Goal: Task Accomplishment & Management: Complete application form

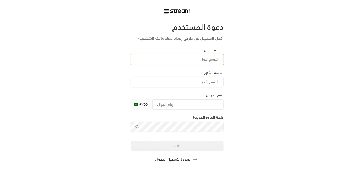
click at [201, 60] on input at bounding box center [177, 59] width 93 height 11
type input "[PERSON_NAME]"
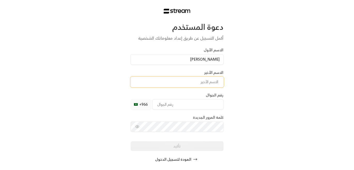
click at [203, 79] on input at bounding box center [177, 82] width 93 height 11
type input "[PERSON_NAME]"
click at [205, 104] on input "tel" at bounding box center [187, 104] width 71 height 10
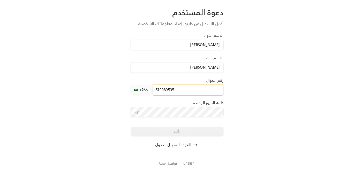
scroll to position [20, 0]
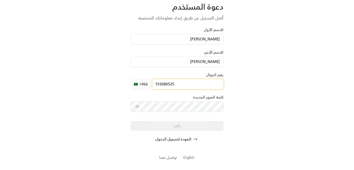
type input "510089535"
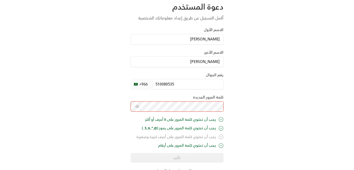
click at [136, 107] on icon "toggle password visibility" at bounding box center [137, 106] width 4 height 4
click at [136, 106] on icon "toggle password visibility" at bounding box center [137, 106] width 4 height 4
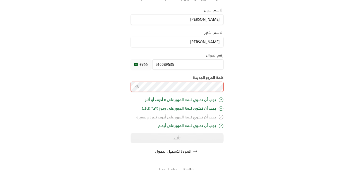
scroll to position [52, 0]
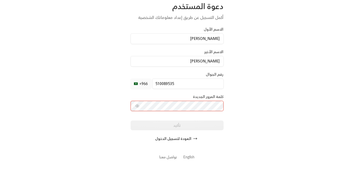
click at [180, 128] on div "تأكيد" at bounding box center [177, 125] width 93 height 10
click at [177, 125] on div "تأكيد" at bounding box center [177, 126] width 93 height 10
click at [177, 126] on div "تأكيد" at bounding box center [177, 126] width 93 height 10
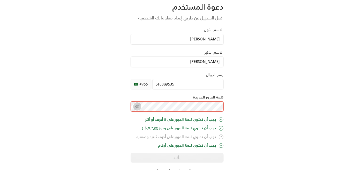
click at [136, 104] on icon "toggle password visibility" at bounding box center [137, 106] width 4 height 4
click at [138, 105] on icon "toggle password visibility" at bounding box center [137, 106] width 4 height 4
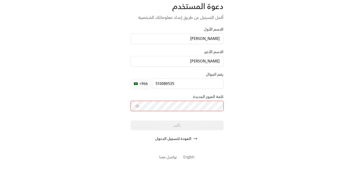
click at [175, 127] on div "تأكيد" at bounding box center [177, 125] width 93 height 10
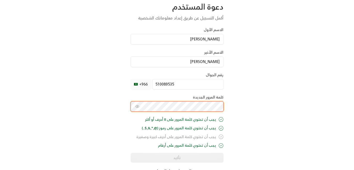
click at [227, 102] on div "دعوة المستخدم أكمل التسجيل عن طريق إعداد معلوماتك الشخصية الاسم الأول احمد الاس…" at bounding box center [177, 91] width 354 height 222
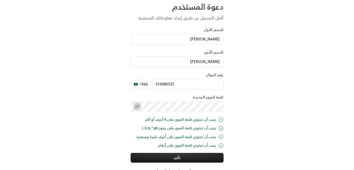
click at [138, 106] on icon "toggle password visibility" at bounding box center [137, 106] width 4 height 4
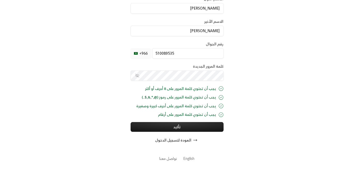
scroll to position [52, 0]
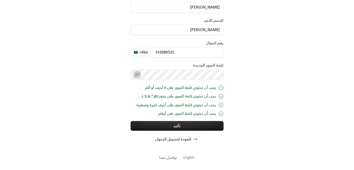
click at [135, 75] on icon "toggle password visibility" at bounding box center [137, 74] width 4 height 4
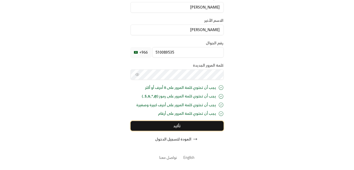
click at [179, 126] on button "تأكيد" at bounding box center [177, 126] width 93 height 10
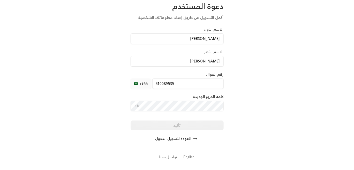
scroll to position [20, 0]
click at [179, 125] on div "تأكيد" at bounding box center [177, 126] width 93 height 10
click at [174, 126] on div "تأكيد" at bounding box center [177, 126] width 93 height 10
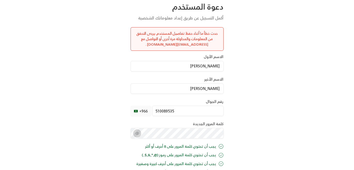
scroll to position [47, 0]
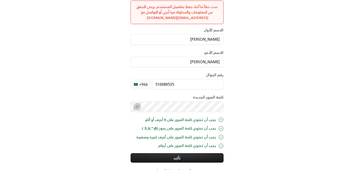
click at [137, 107] on icon "toggle password visibility" at bounding box center [137, 106] width 4 height 4
click at [134, 106] on button "toggle password visibility" at bounding box center [137, 106] width 8 height 8
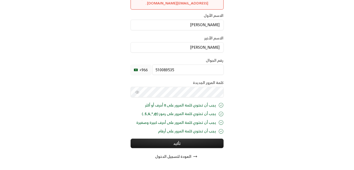
scroll to position [73, 0]
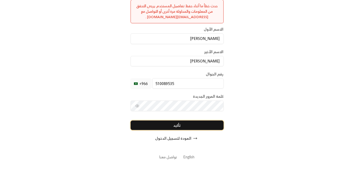
click at [177, 131] on div "دعوة المستخدم أكمل التسجيل عن طريق إعداد معلوماتك الشخصية حدث خطأ ما أثناء حفظ …" at bounding box center [177, 58] width 93 height 169
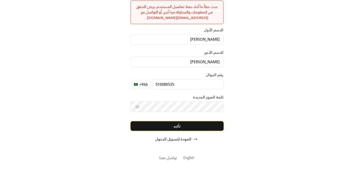
click at [178, 124] on button "تأكيد" at bounding box center [177, 126] width 93 height 10
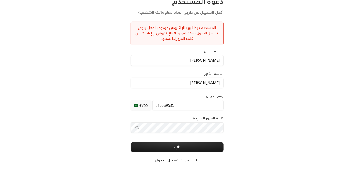
scroll to position [0, 0]
click at [188, 159] on button "العودة لتسجيل الدخول" at bounding box center [177, 160] width 93 height 10
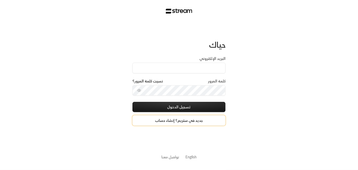
click at [160, 121] on link "جديد في ستريم؟ إنشاء حساب" at bounding box center [178, 120] width 93 height 10
click at [163, 120] on link "جديد في ستريم؟ إنشاء حساب" at bounding box center [178, 120] width 93 height 10
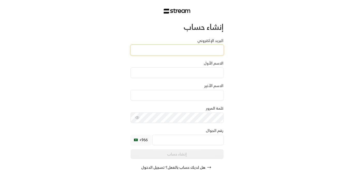
click at [191, 49] on input "البريد الإلكتروني" at bounding box center [177, 50] width 93 height 11
type input "[EMAIL_ADDRESS][DOMAIN_NAME]"
click at [181, 70] on input at bounding box center [177, 72] width 93 height 11
type input "[PERSON_NAME]"
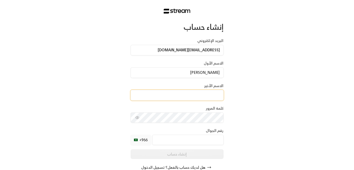
click at [189, 97] on input at bounding box center [177, 95] width 93 height 11
type input "[PERSON_NAME]"
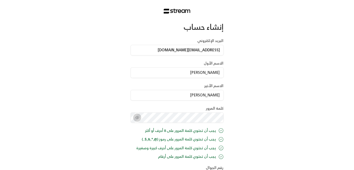
click at [137, 117] on icon "toggle password visibility" at bounding box center [137, 117] width 4 height 4
click at [138, 117] on icon "toggle password visibility" at bounding box center [136, 117] width 3 height 3
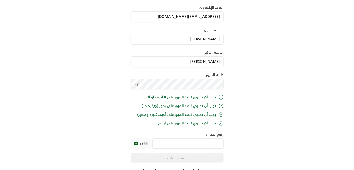
scroll to position [65, 0]
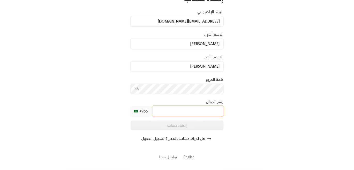
click at [159, 112] on input "tel" at bounding box center [187, 111] width 71 height 10
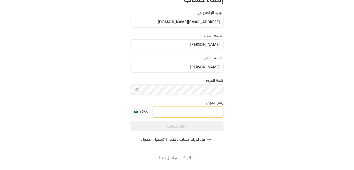
click at [162, 112] on input "tel" at bounding box center [187, 111] width 71 height 10
click at [191, 111] on input "tel" at bounding box center [187, 111] width 71 height 10
click at [167, 112] on input "tel" at bounding box center [187, 111] width 71 height 10
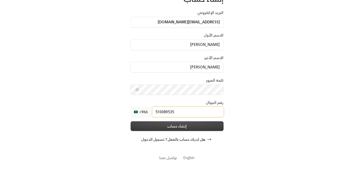
type input "510089535"
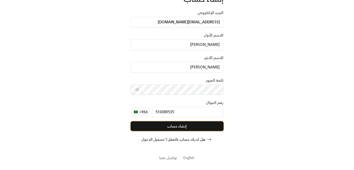
click at [175, 122] on button "إنشاء حساب" at bounding box center [177, 126] width 93 height 10
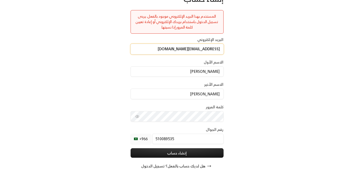
click at [195, 49] on input "[EMAIL_ADDRESS][DOMAIN_NAME]" at bounding box center [177, 49] width 93 height 11
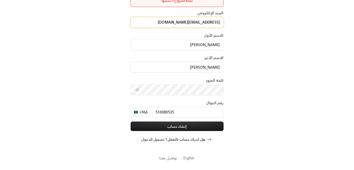
scroll to position [55, 0]
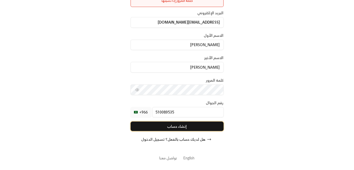
click at [183, 127] on button "إنشاء حساب" at bounding box center [177, 126] width 93 height 10
click at [184, 126] on button "إنشاء حساب" at bounding box center [177, 126] width 93 height 10
click at [183, 126] on button "إنشاء حساب" at bounding box center [177, 126] width 93 height 10
click at [181, 127] on button "إنشاء حساب" at bounding box center [177, 126] width 93 height 10
click at [178, 126] on button "إنشاء حساب" at bounding box center [177, 126] width 93 height 10
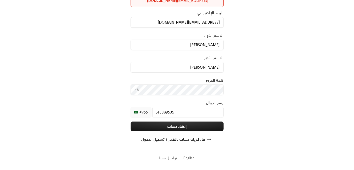
scroll to position [0, 0]
click at [157, 140] on button "هل لديك حساب بالفعل؟ تسجيل الدخول" at bounding box center [177, 139] width 93 height 10
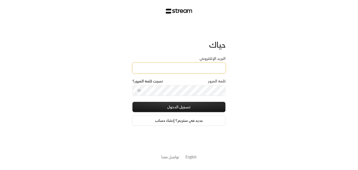
click at [210, 68] on input "البريد الإلكتروني" at bounding box center [178, 68] width 93 height 11
type input "[EMAIL_ADDRESS][DOMAIN_NAME]"
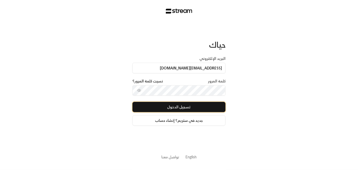
click at [183, 107] on button "تسجيل الدخول" at bounding box center [178, 107] width 93 height 10
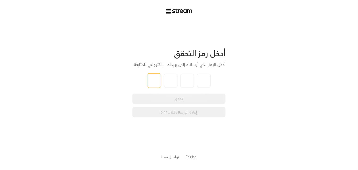
paste input "8"
type input "8"
type input "6"
type input "1"
type input "4"
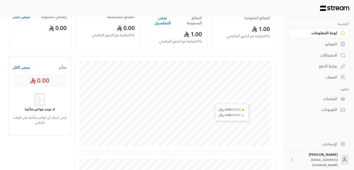
scroll to position [26, 0]
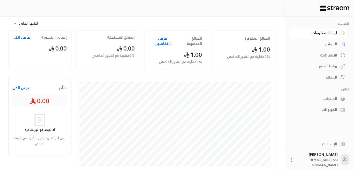
click at [323, 46] on div "الفواتير" at bounding box center [316, 43] width 42 height 5
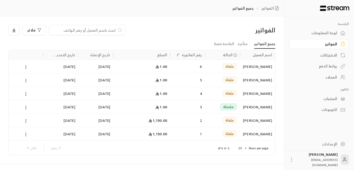
click at [329, 77] on div "العملاء" at bounding box center [316, 76] width 42 height 5
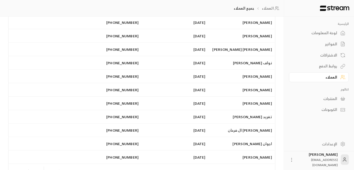
scroll to position [258, 0]
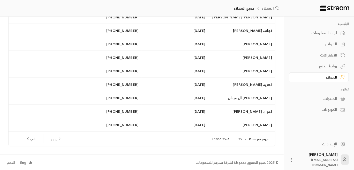
click at [342, 162] on icon at bounding box center [344, 159] width 5 height 5
click at [294, 161] on icon at bounding box center [291, 159] width 5 height 5
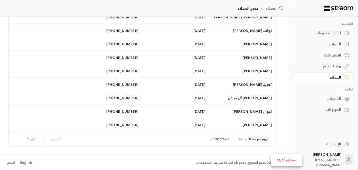
click at [303, 136] on div at bounding box center [179, 85] width 358 height 170
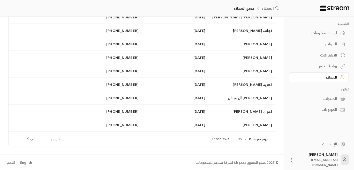
click at [342, 146] on icon at bounding box center [342, 143] width 5 height 5
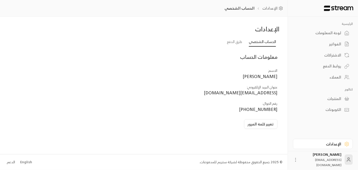
click at [346, 158] on icon at bounding box center [348, 159] width 5 height 5
click at [246, 10] on p "الحساب الشخصي" at bounding box center [239, 8] width 30 height 5
click at [263, 8] on link "الإعدادات" at bounding box center [273, 8] width 23 height 5
click at [332, 33] on div "لوحة المعلومات" at bounding box center [320, 32] width 42 height 5
